Goal: Contribute content: Add original content to the website for others to see

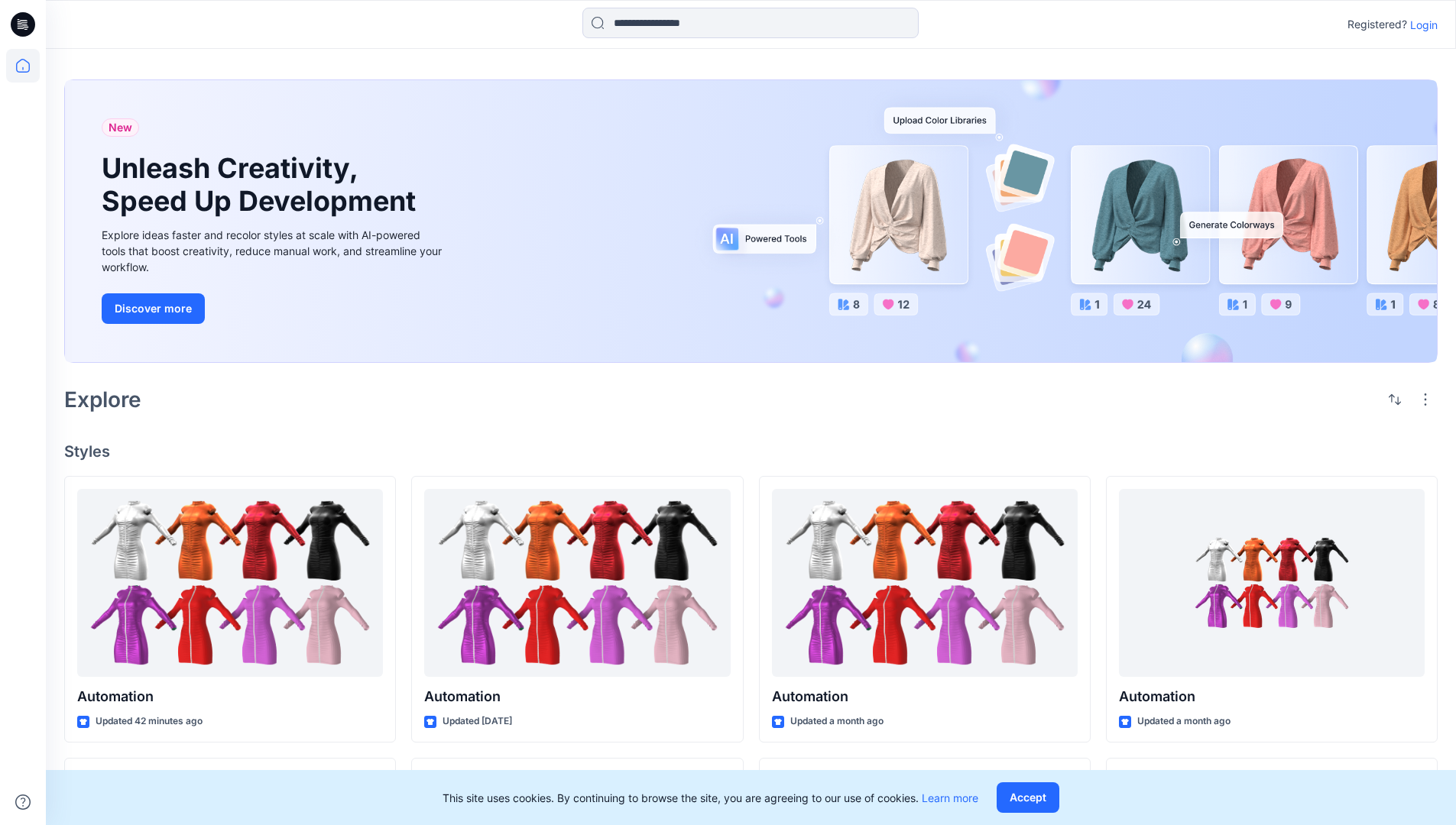
click at [1421, 24] on p "Login" at bounding box center [1424, 24] width 28 height 16
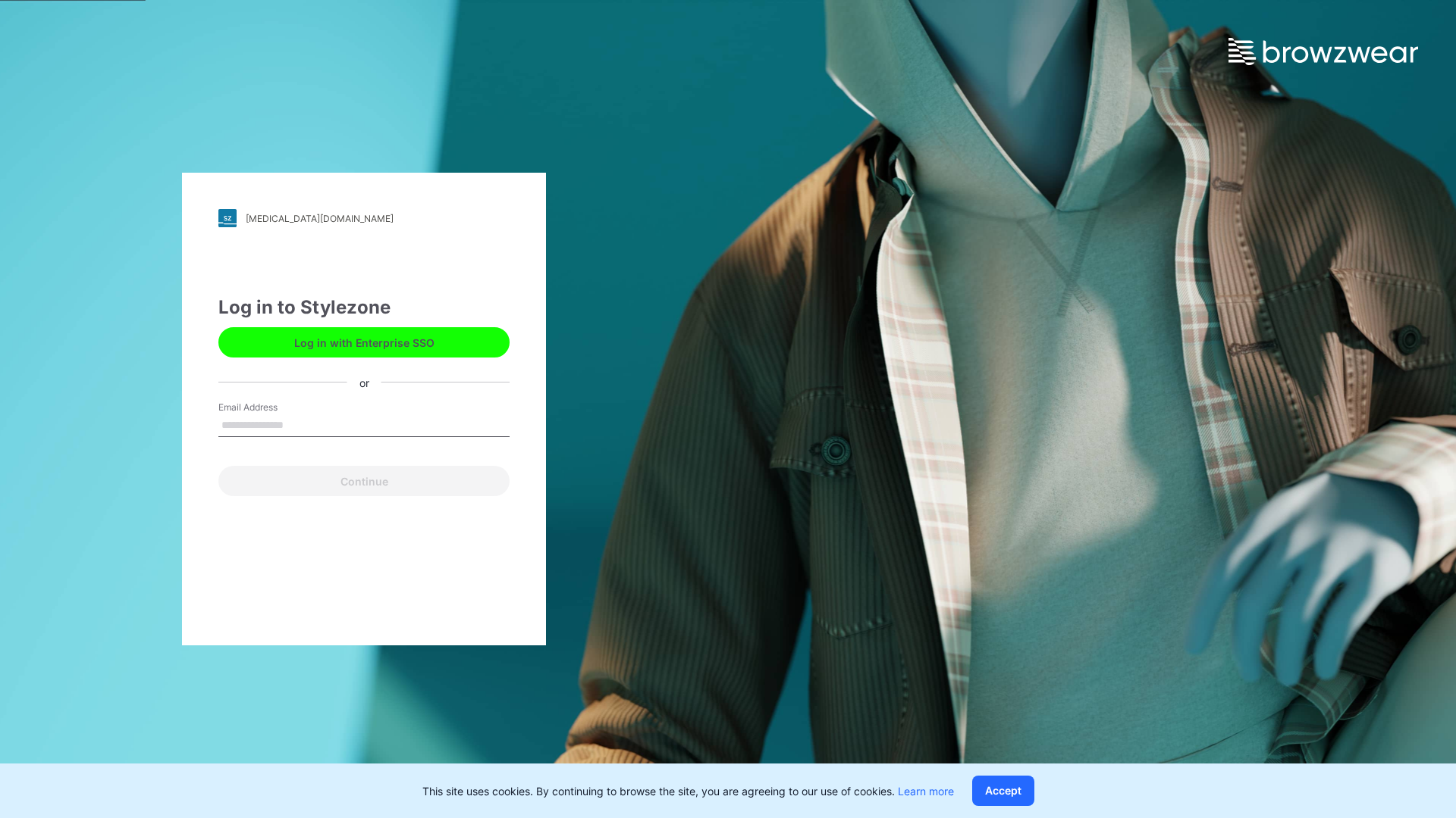
click at [300, 424] on input "Email Address" at bounding box center [364, 425] width 292 height 23
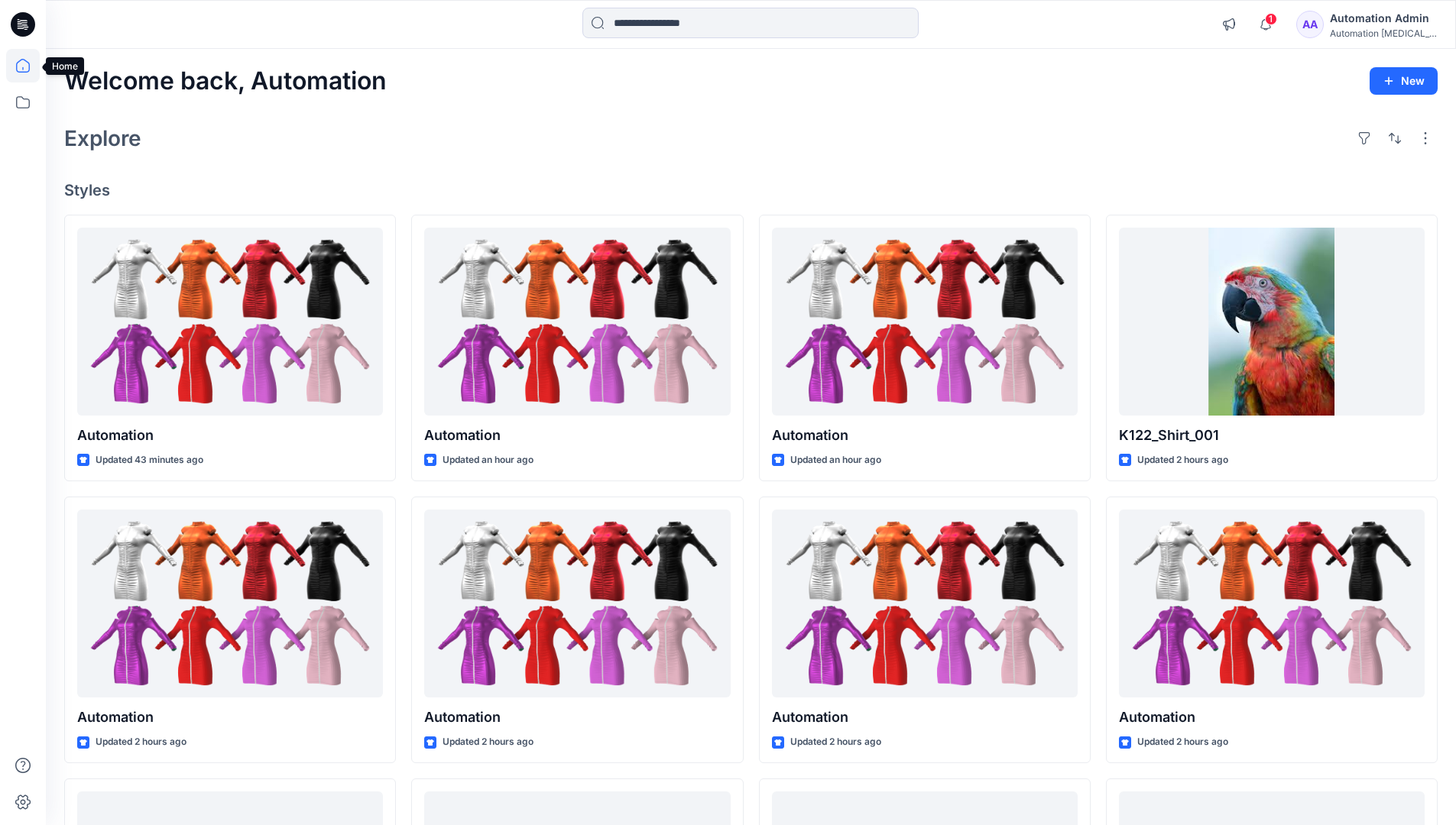
click at [29, 66] on icon at bounding box center [22, 65] width 14 height 14
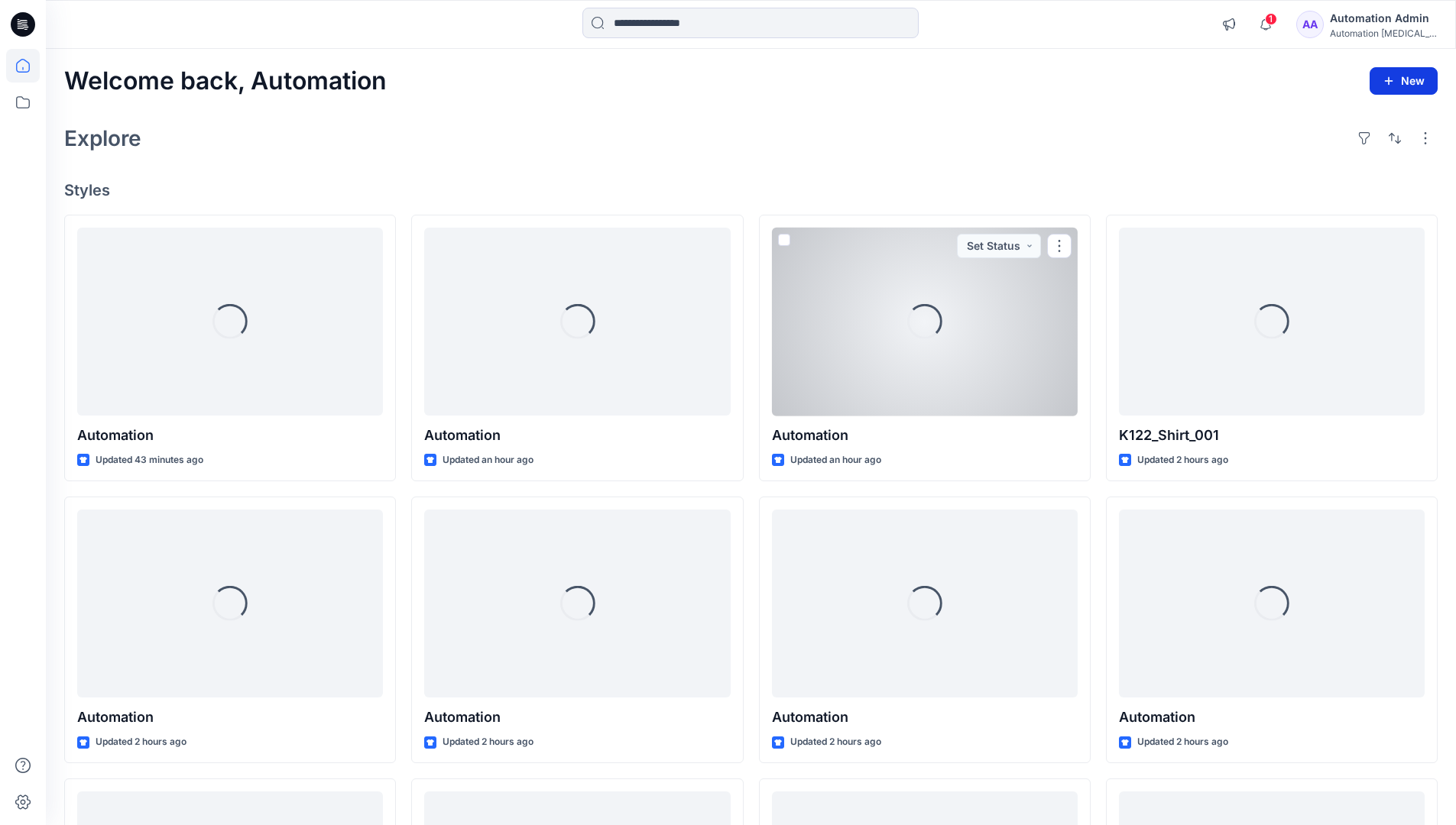
click at [1409, 84] on button "New" at bounding box center [1403, 81] width 68 height 28
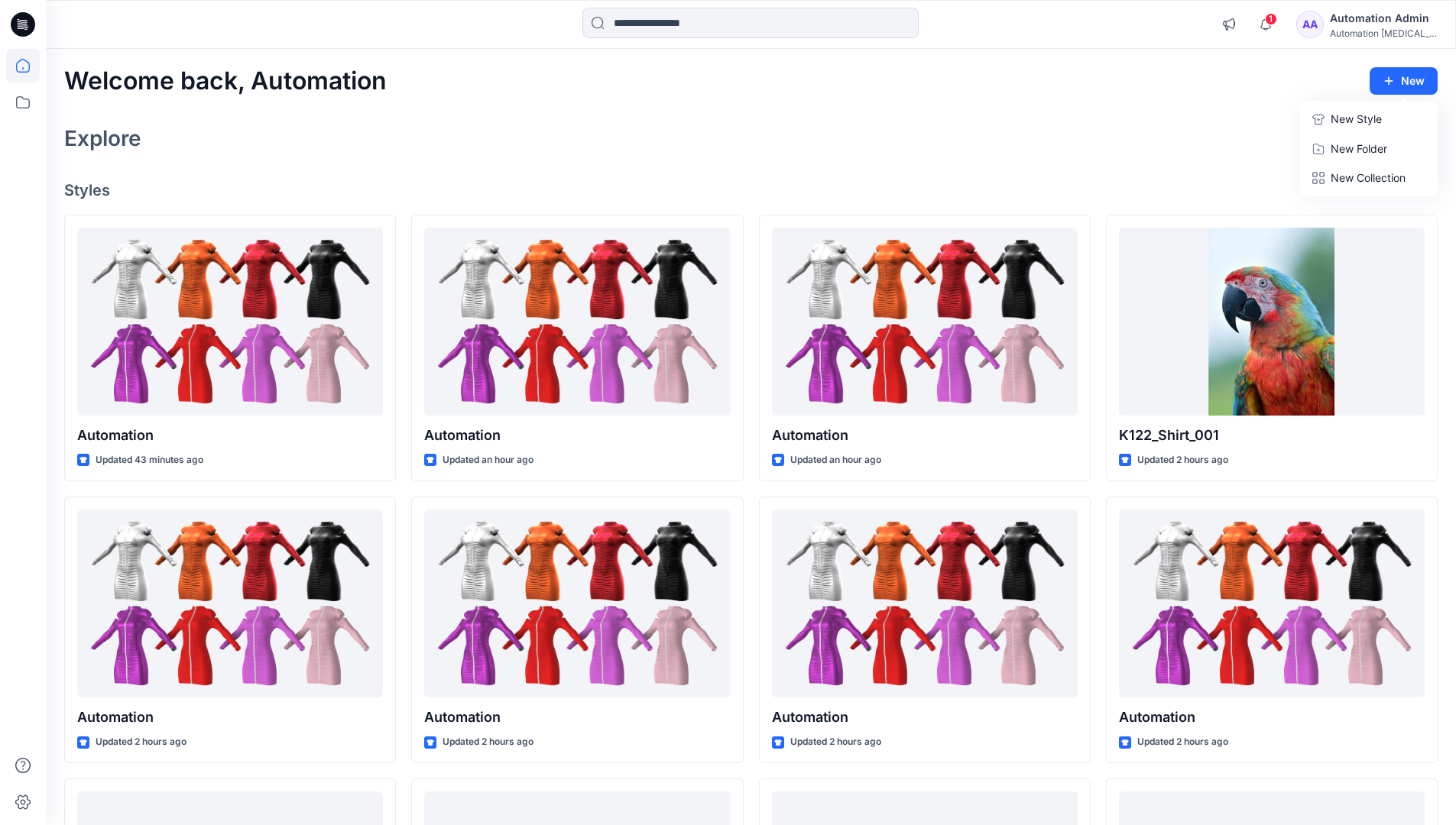
click at [1341, 113] on p "New Style" at bounding box center [1356, 119] width 51 height 19
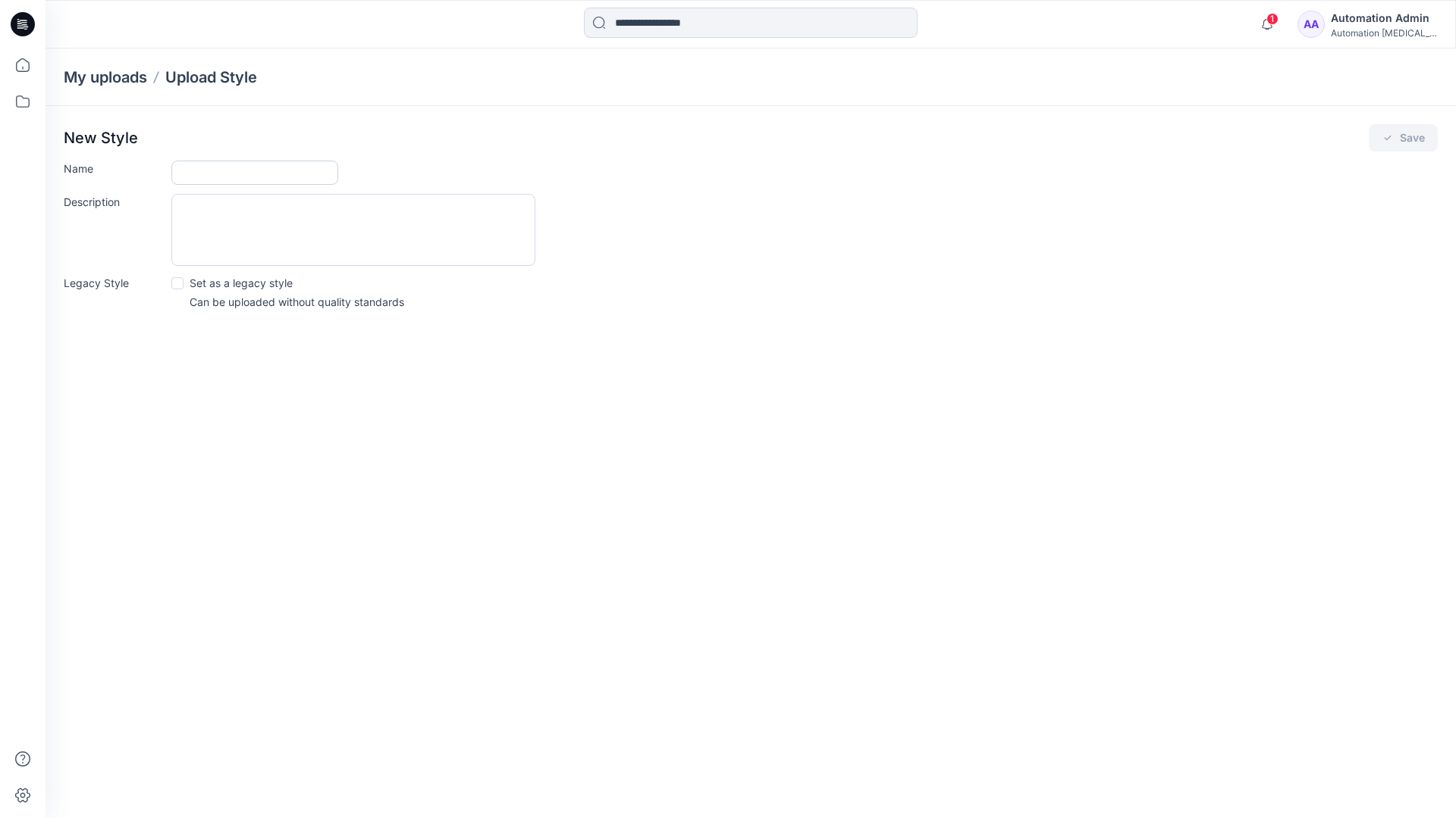
click at [197, 175] on input "Name" at bounding box center [255, 172] width 167 height 24
type input "**********"
click at [1404, 142] on button "Save" at bounding box center [1402, 138] width 69 height 28
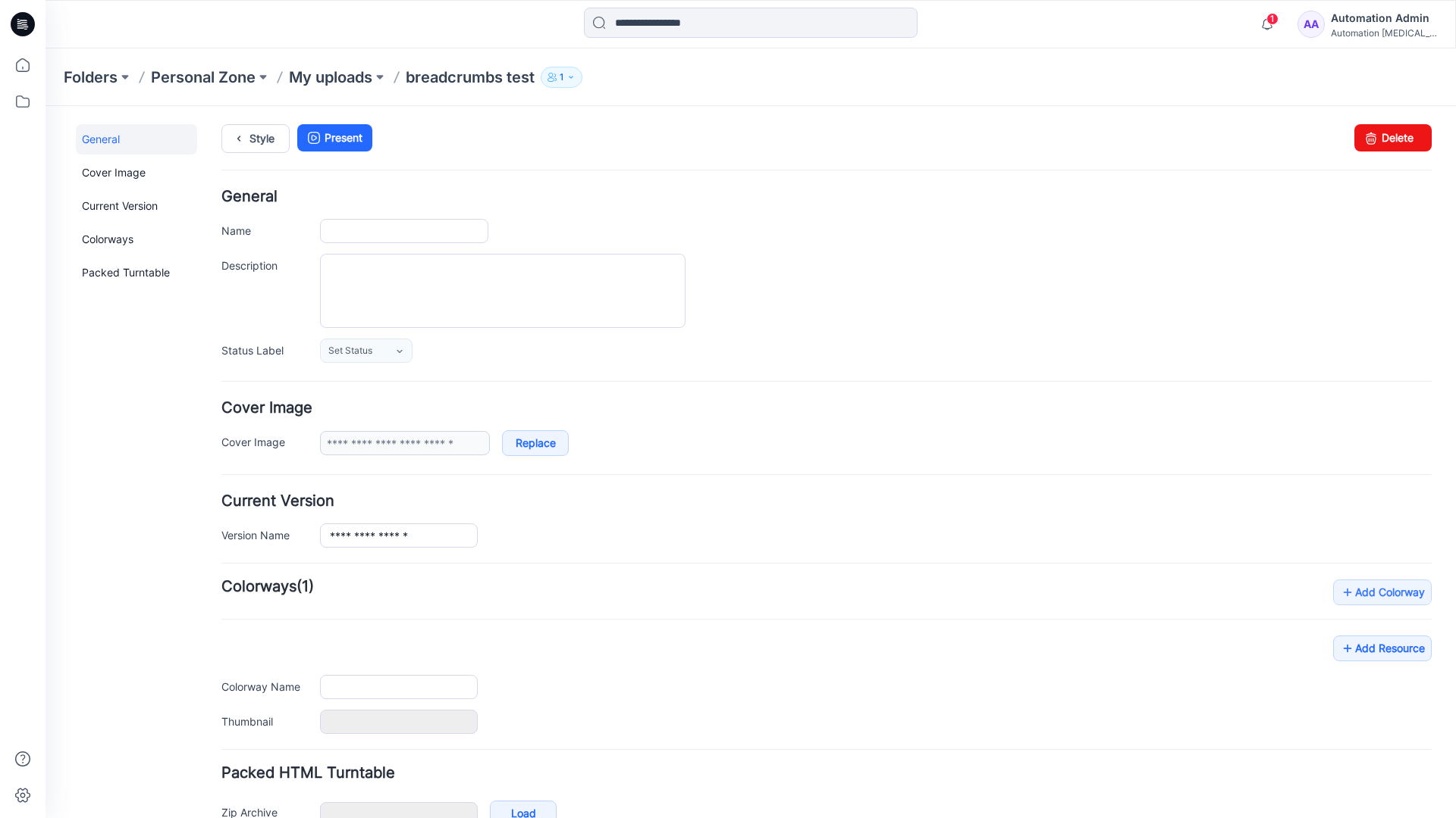
type input "**********"
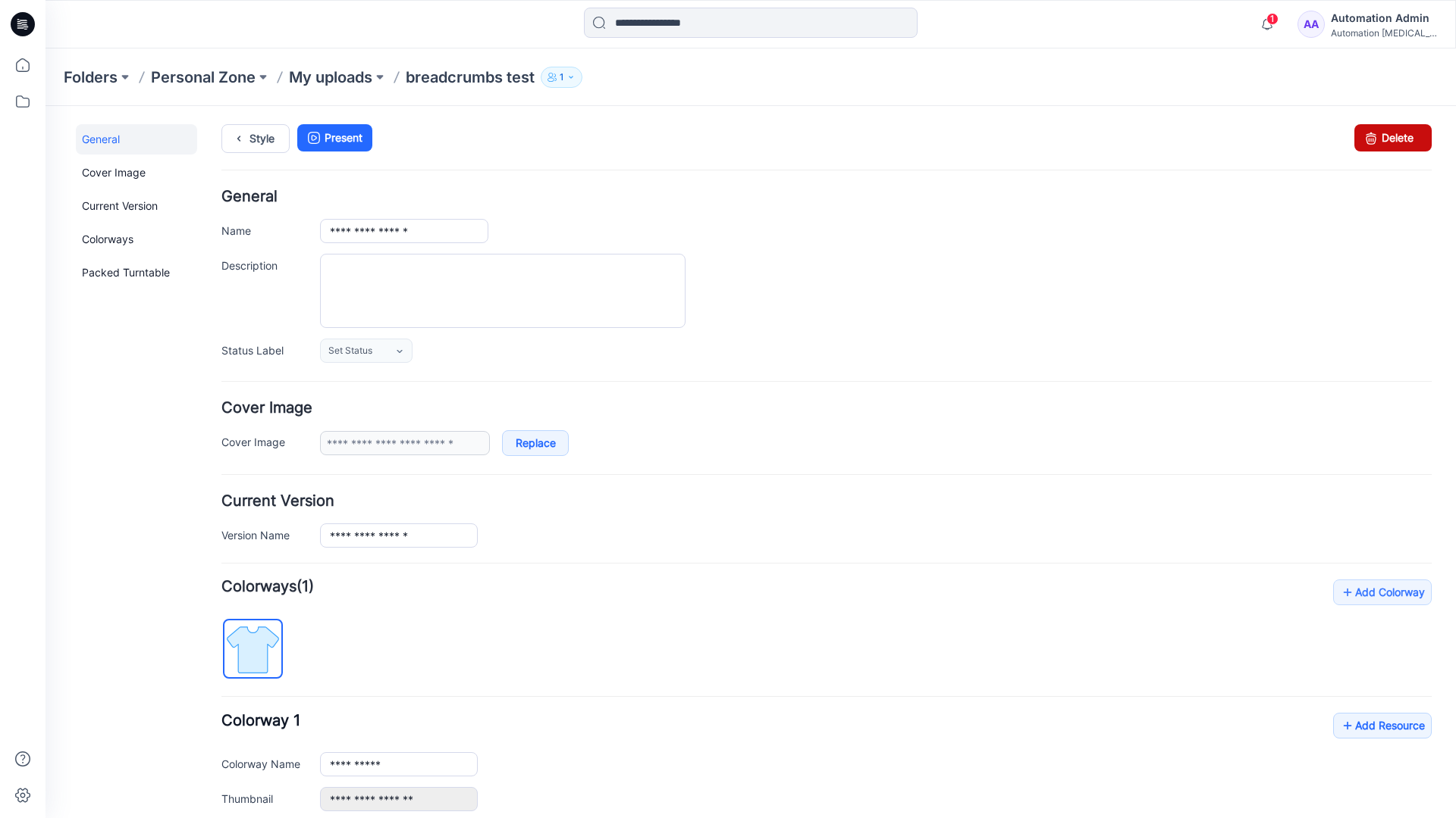
click at [1389, 142] on link "Delete" at bounding box center [1393, 138] width 78 height 28
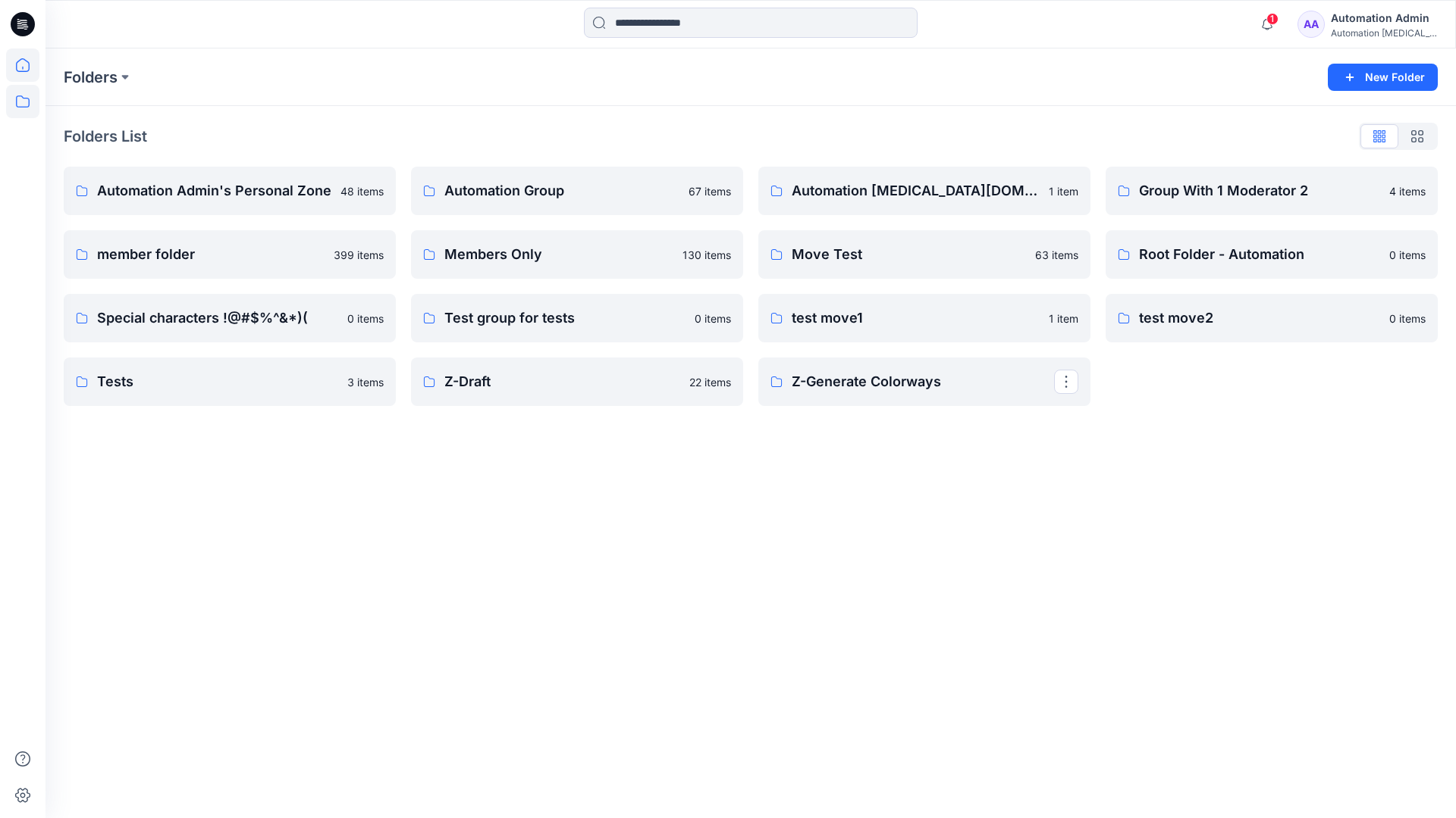
click at [22, 69] on icon at bounding box center [23, 65] width 33 height 33
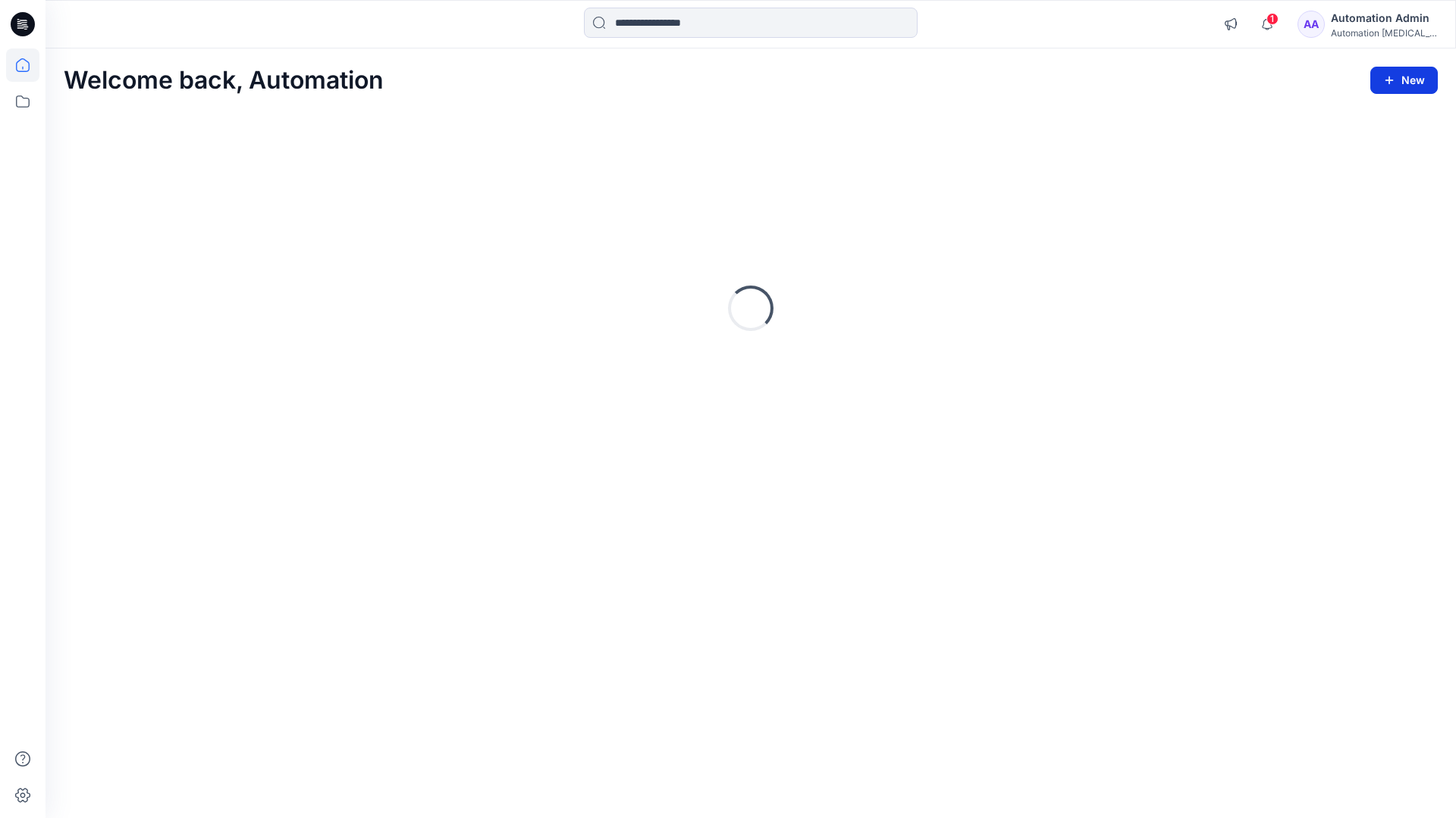
click at [1405, 80] on button "New" at bounding box center [1403, 80] width 67 height 28
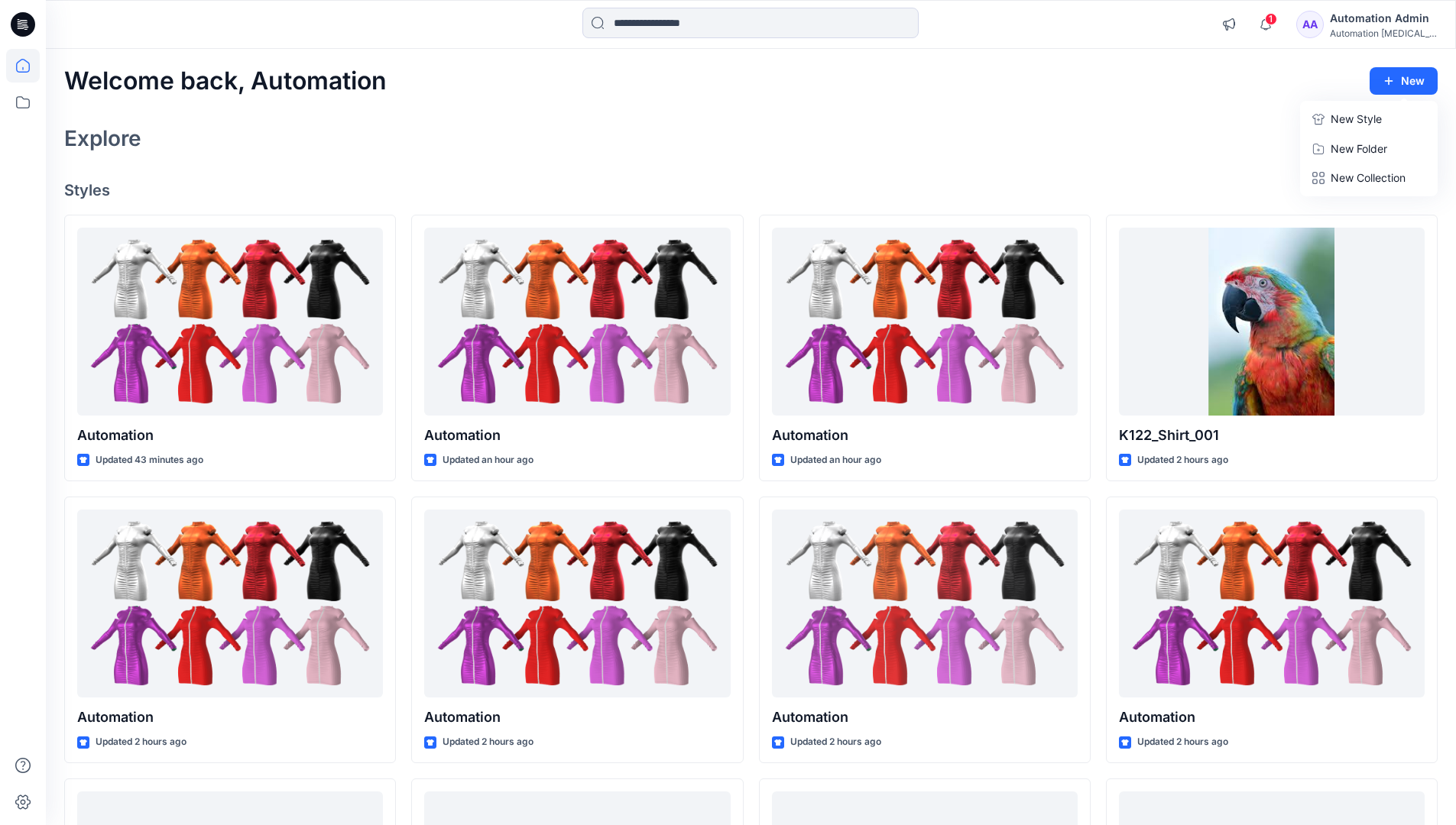
click at [1361, 120] on p "New Style" at bounding box center [1356, 119] width 51 height 19
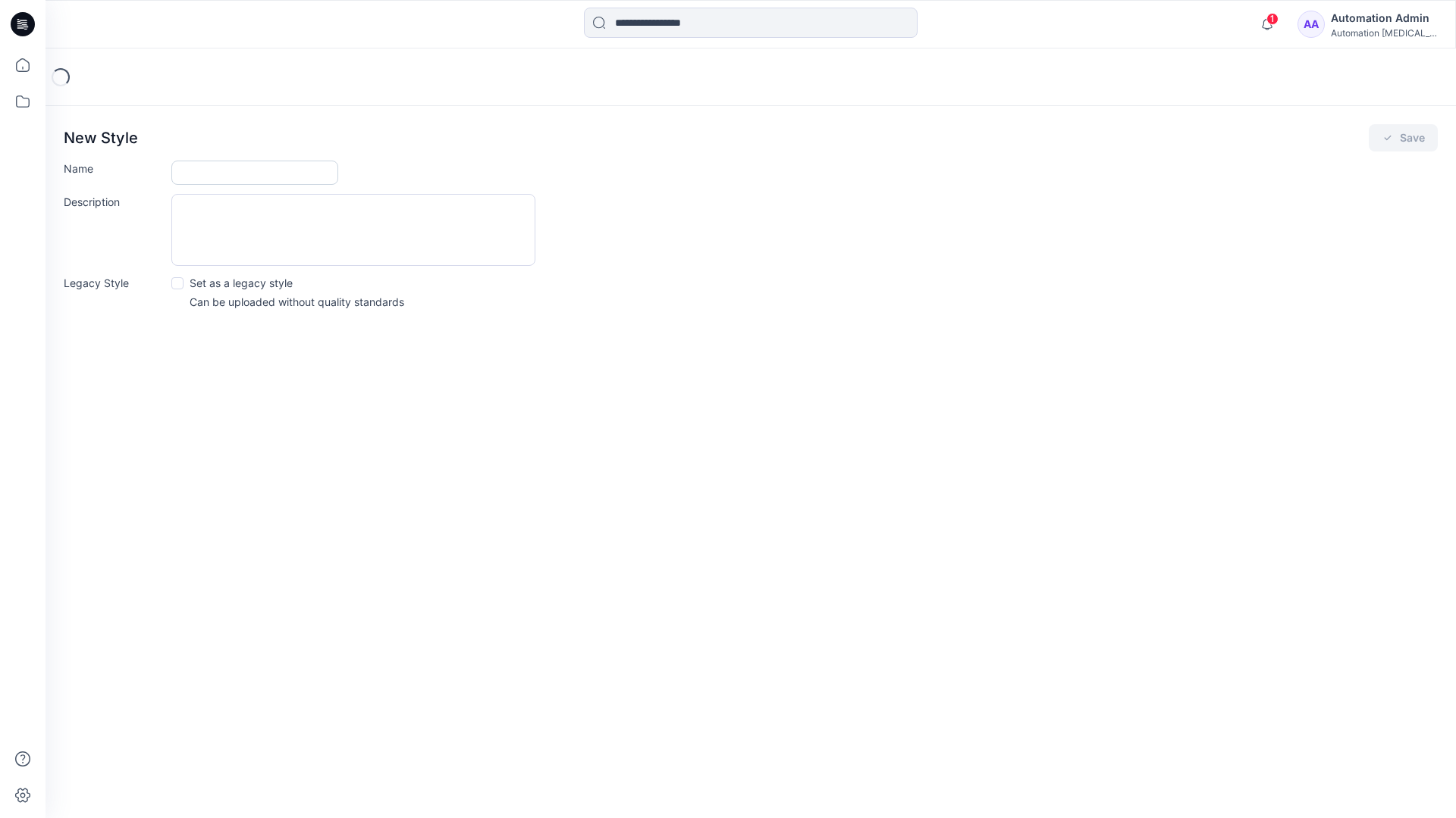
click at [198, 173] on input "Name" at bounding box center [255, 172] width 167 height 24
type input "**********"
click at [175, 286] on span at bounding box center [177, 283] width 12 height 12
click at [1401, 140] on button "Save" at bounding box center [1402, 138] width 69 height 28
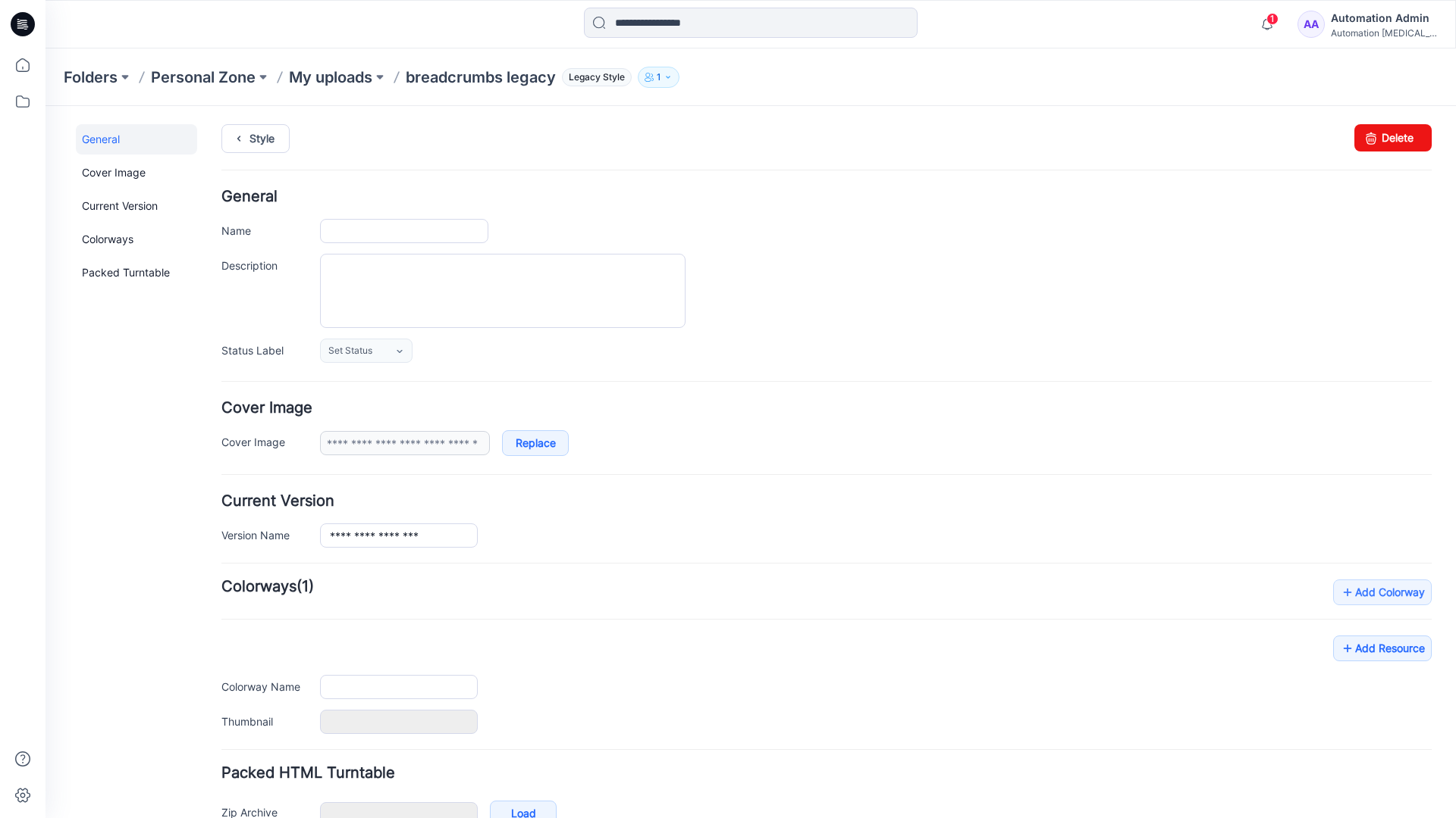
type input "**********"
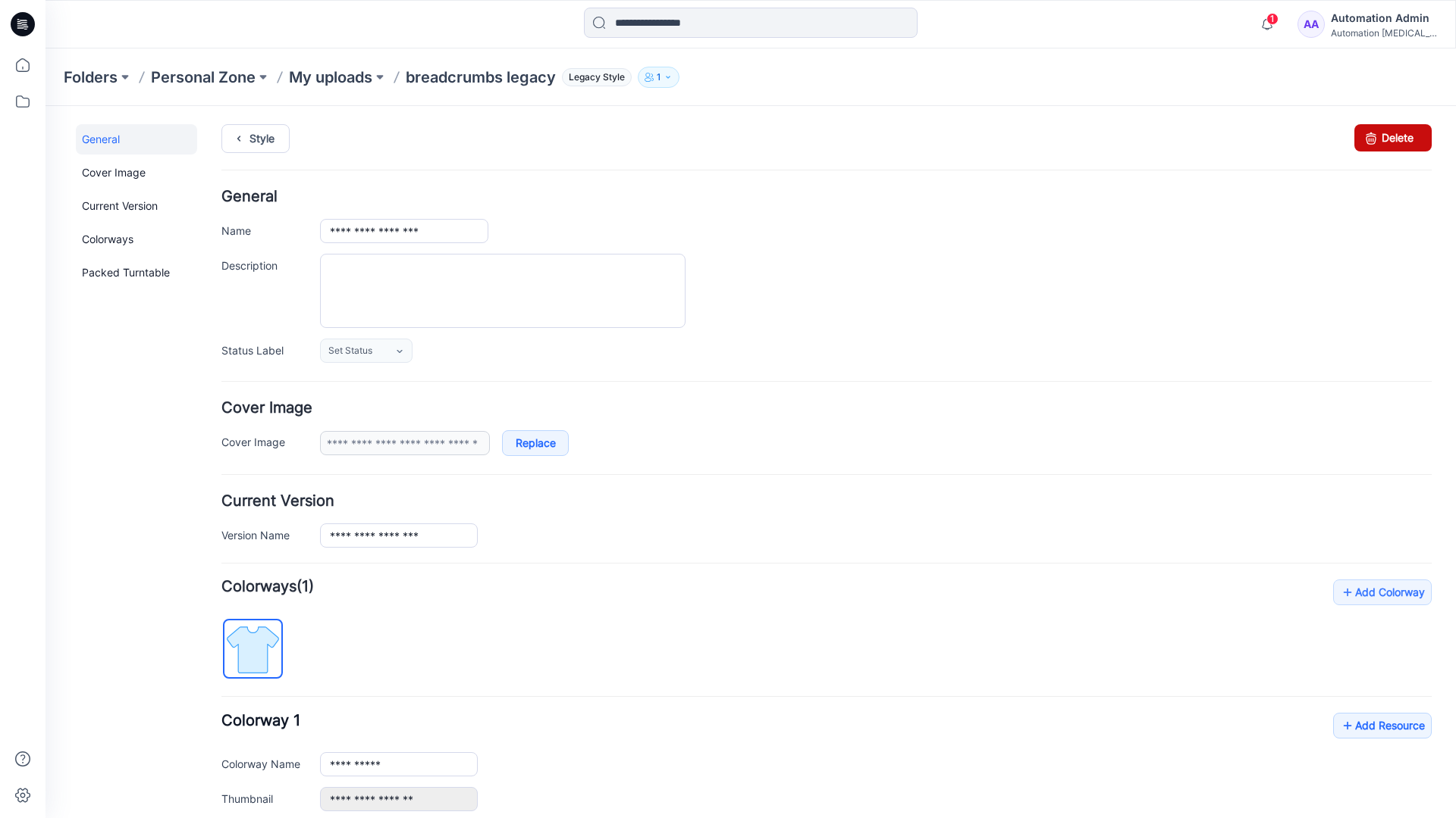
click at [1378, 137] on link "Delete" at bounding box center [1393, 138] width 78 height 28
click at [24, 64] on icon at bounding box center [23, 65] width 33 height 33
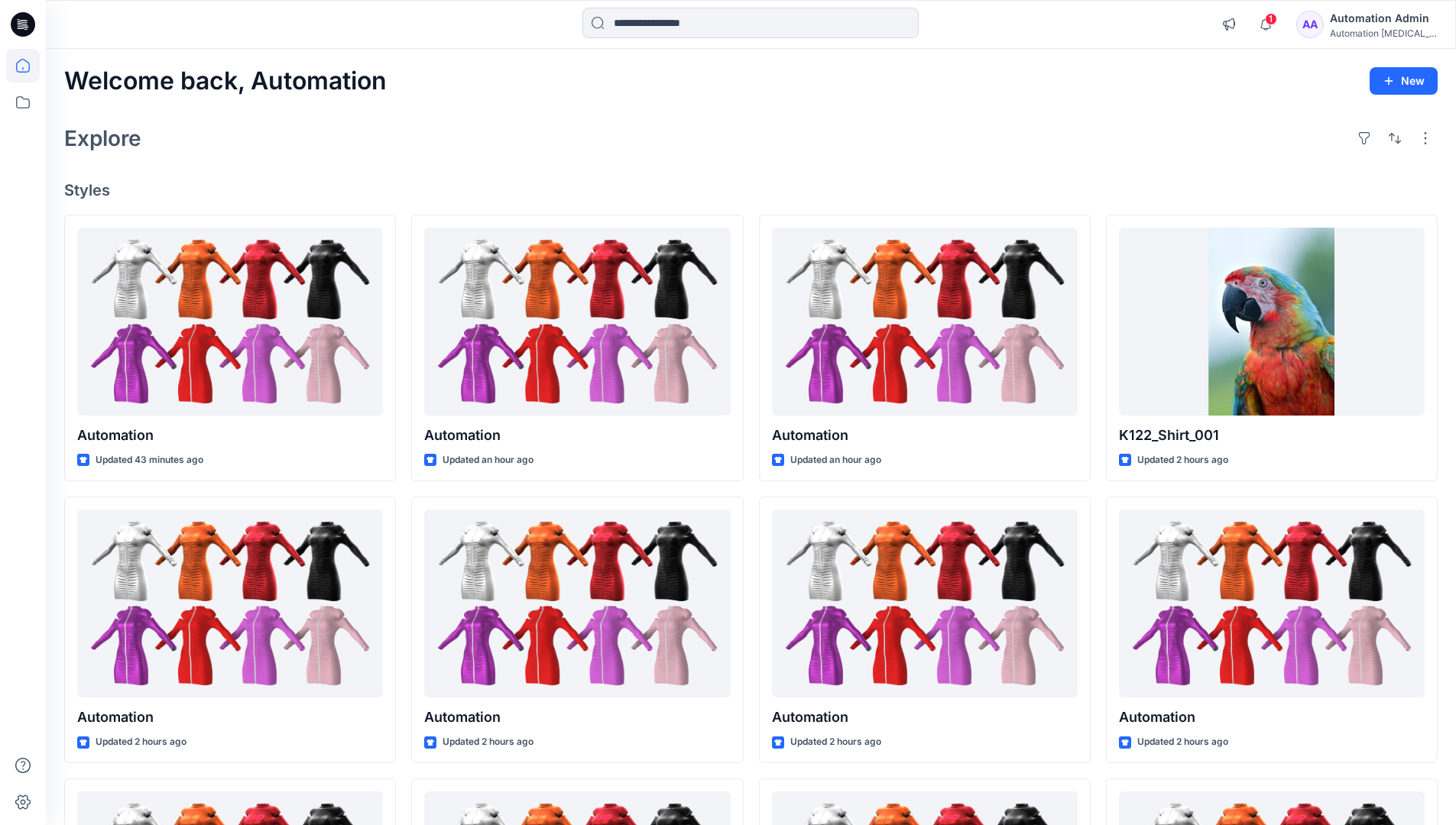
click at [1368, 23] on div "Automation Admin" at bounding box center [1383, 19] width 107 height 19
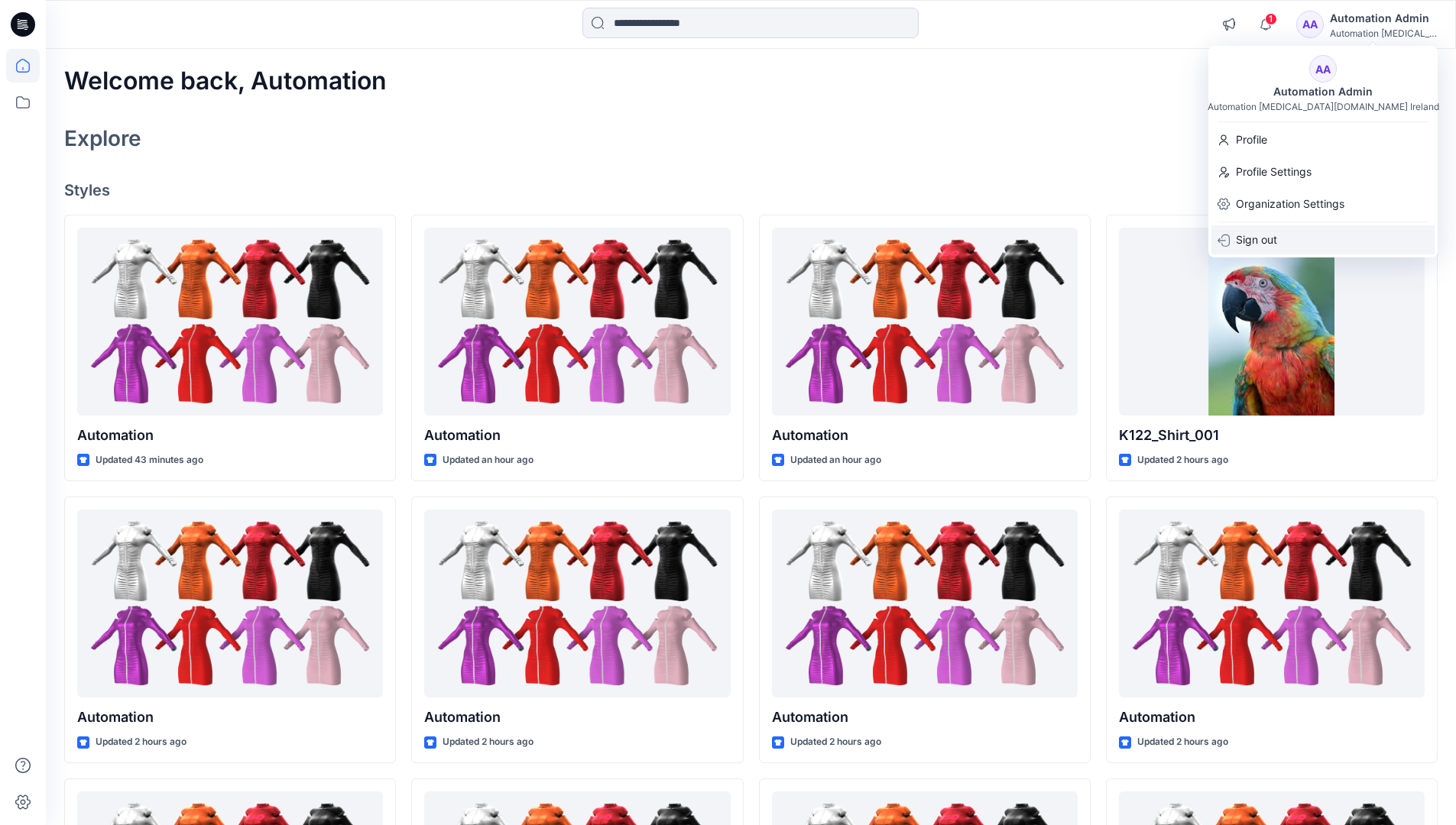
click at [1274, 240] on p "Sign out" at bounding box center [1257, 239] width 41 height 29
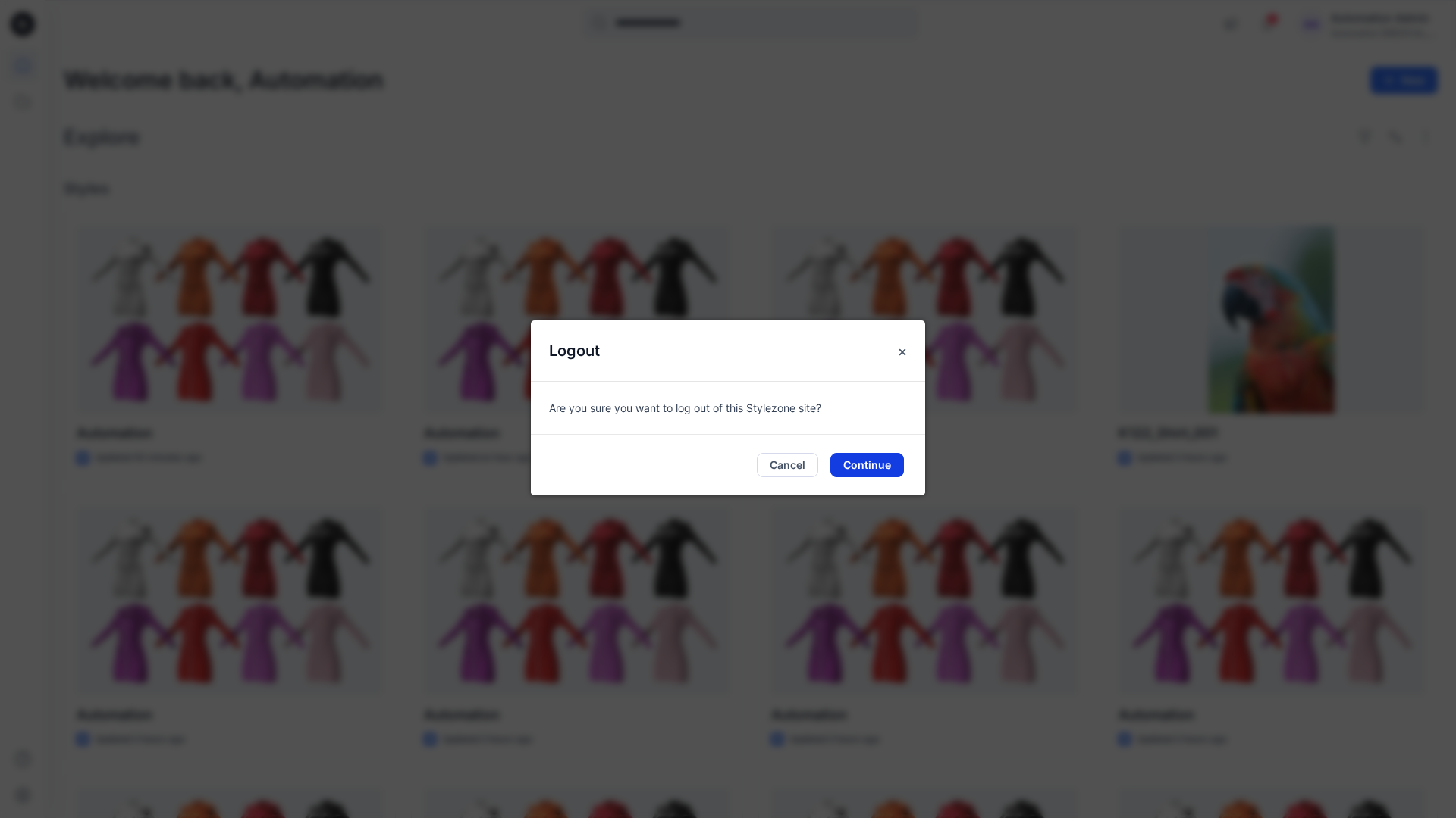
click at [860, 467] on button "Continue" at bounding box center [867, 465] width 74 height 24
